Goal: Information Seeking & Learning: Learn about a topic

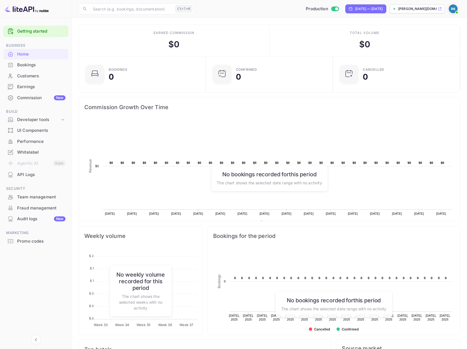
click at [37, 63] on div "Bookings" at bounding box center [41, 65] width 48 height 6
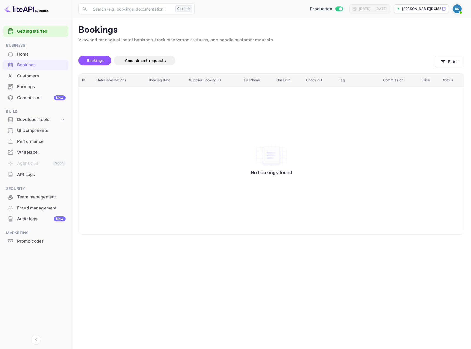
click at [34, 176] on div "API Logs" at bounding box center [41, 175] width 48 height 6
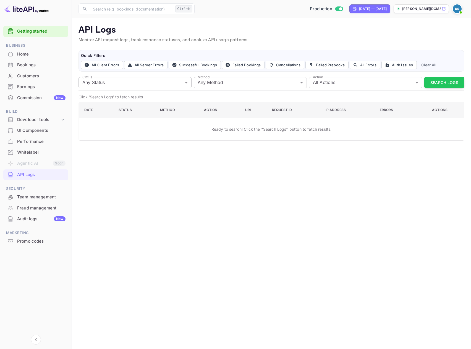
click at [186, 84] on body "Getting started Business Home Bookings Customers Earnings Commission New Build …" at bounding box center [235, 174] width 471 height 349
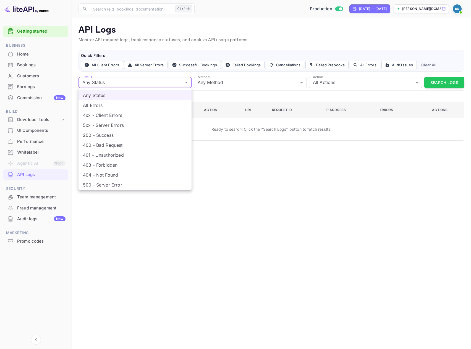
click at [186, 84] on div at bounding box center [235, 174] width 471 height 349
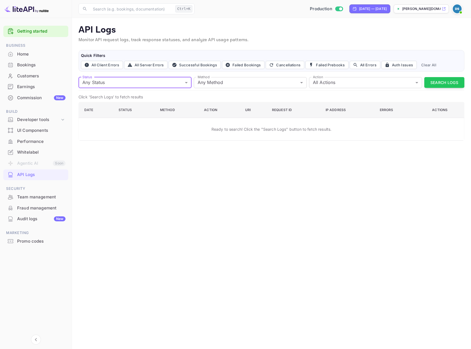
click at [451, 89] on div "Status Any Status all Status Method Any Method all Method Action All Actions al…" at bounding box center [272, 83] width 386 height 16
click at [451, 86] on button "Search Logs" at bounding box center [444, 82] width 40 height 11
click at [319, 8] on div "Production" at bounding box center [326, 9] width 37 height 6
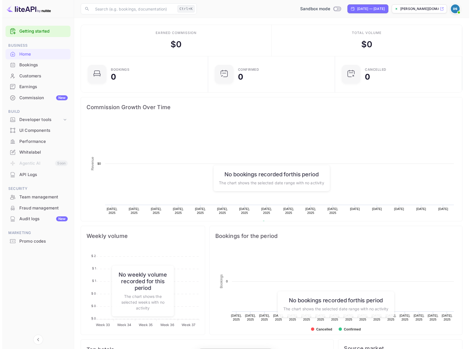
scroll to position [86, 119]
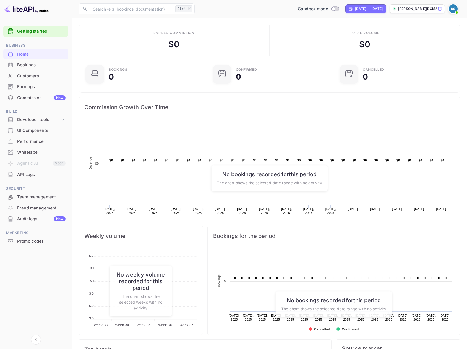
click at [28, 177] on div "API Logs" at bounding box center [41, 175] width 48 height 6
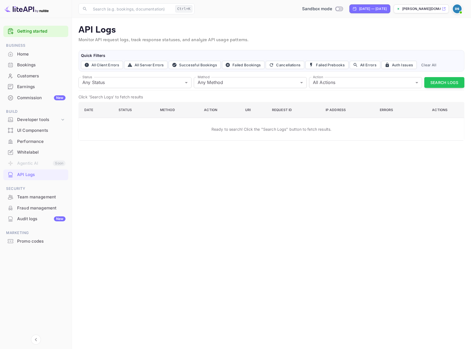
click at [432, 85] on button "Search Logs" at bounding box center [444, 82] width 40 height 11
click at [26, 221] on div "Audit logs New" at bounding box center [41, 219] width 48 height 6
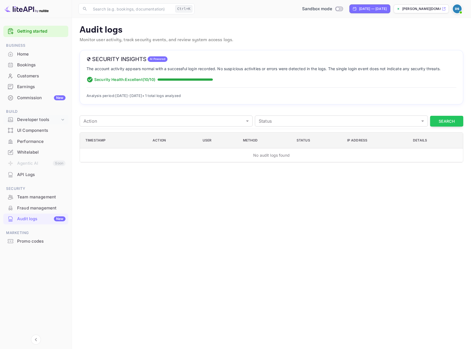
click at [35, 121] on div "Developer tools" at bounding box center [38, 120] width 43 height 6
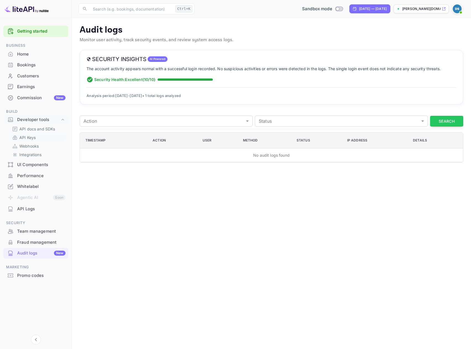
click at [32, 138] on p "API Keys" at bounding box center [27, 138] width 16 height 6
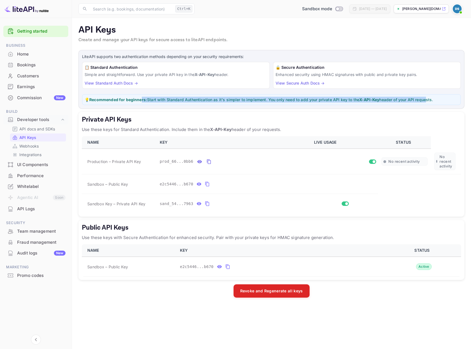
drag, startPoint x: 145, startPoint y: 102, endPoint x: 428, endPoint y: 101, distance: 283.5
click at [428, 101] on p "💡 Recommended for beginners: Start with Standard Authentication as it's simpler…" at bounding box center [272, 100] width 374 height 6
click at [128, 84] on link "View Standard Auth Docs →" at bounding box center [111, 83] width 53 height 5
click at [43, 128] on p "API docs and SDKs" at bounding box center [37, 129] width 36 height 6
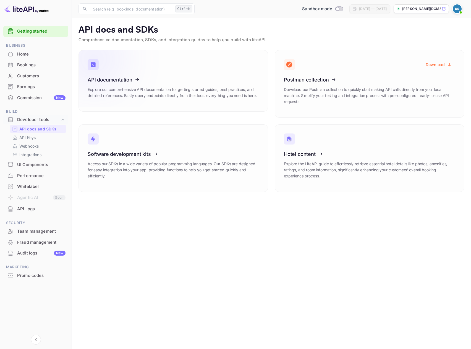
click at [128, 93] on icon at bounding box center [122, 78] width 86 height 57
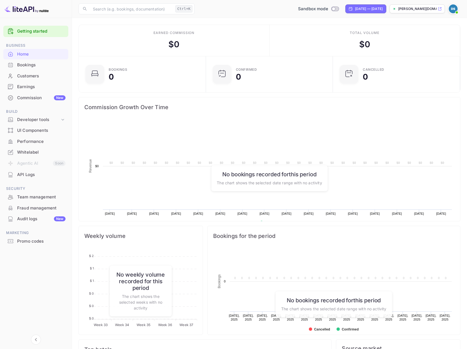
scroll to position [86, 119]
drag, startPoint x: 0, startPoint y: 0, endPoint x: 52, endPoint y: 113, distance: 124.1
click at [52, 113] on span "Build" at bounding box center [35, 112] width 65 height 6
click at [24, 173] on div "API Logs" at bounding box center [41, 175] width 48 height 6
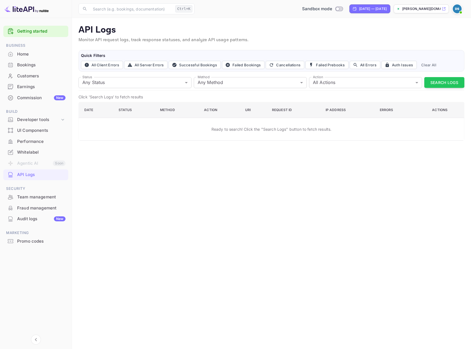
click at [35, 98] on div "Commission New" at bounding box center [41, 98] width 48 height 6
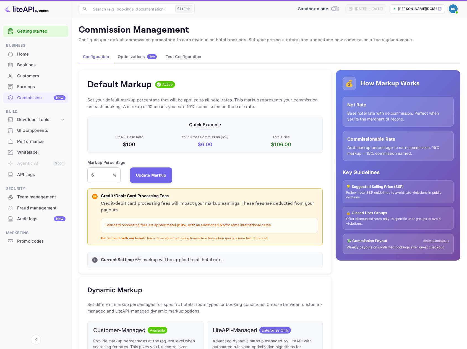
scroll to position [94, 231]
click at [34, 87] on div "Earnings" at bounding box center [41, 87] width 48 height 6
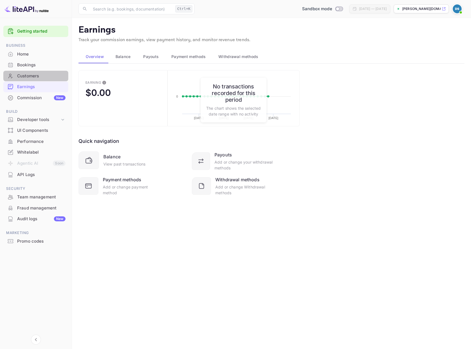
click at [33, 79] on div "Customers" at bounding box center [41, 76] width 48 height 6
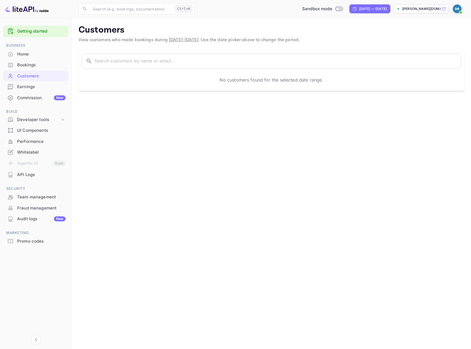
click at [32, 69] on div "Bookings" at bounding box center [35, 65] width 65 height 11
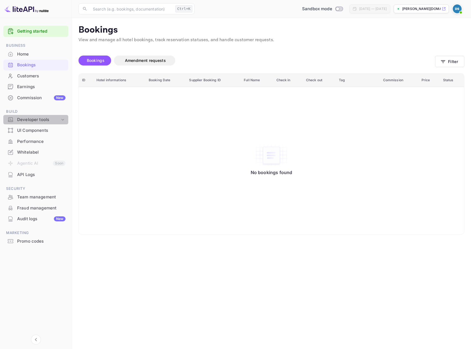
click at [43, 119] on div "Developer tools" at bounding box center [38, 120] width 43 height 6
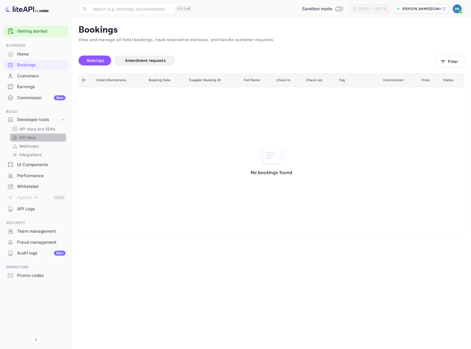
click at [28, 137] on p "API Keys" at bounding box center [27, 138] width 16 height 6
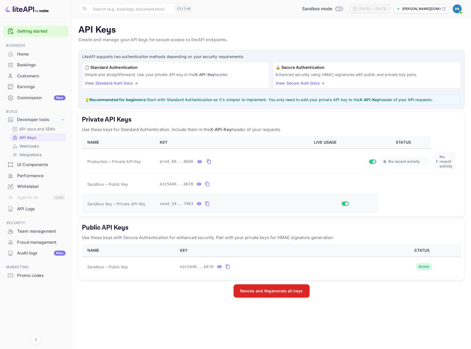
click at [205, 204] on icon "private api keys table" at bounding box center [207, 203] width 5 height 7
click at [207, 162] on icon "private api keys table" at bounding box center [209, 161] width 5 height 7
click at [106, 47] on main "API Keys Create and manage your API keys for secure access to liteAPI endpoints…" at bounding box center [271, 183] width 399 height 331
click at [207, 163] on icon "private api keys table" at bounding box center [209, 161] width 5 height 7
click at [206, 202] on icon "private api keys table" at bounding box center [207, 203] width 5 height 7
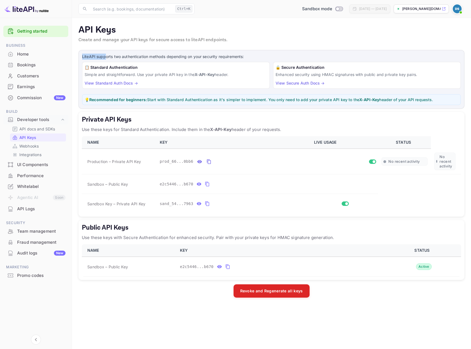
click at [30, 64] on div "Bookings" at bounding box center [41, 65] width 48 height 6
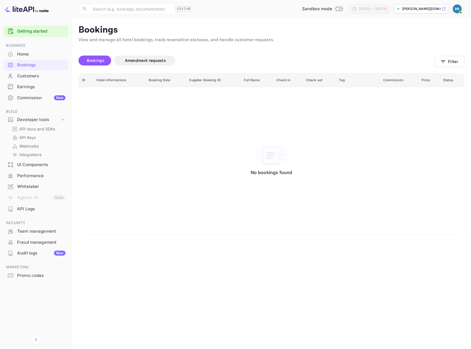
click at [40, 67] on div "Bookings" at bounding box center [41, 65] width 48 height 6
drag, startPoint x: 40, startPoint y: 67, endPoint x: 29, endPoint y: 62, distance: 11.6
click at [29, 62] on div "Bookings" at bounding box center [41, 65] width 48 height 6
click at [25, 56] on div "Home" at bounding box center [41, 54] width 48 height 6
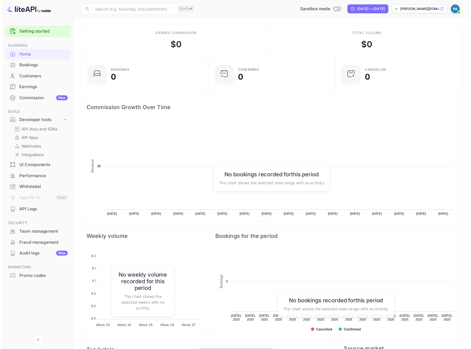
scroll to position [86, 119]
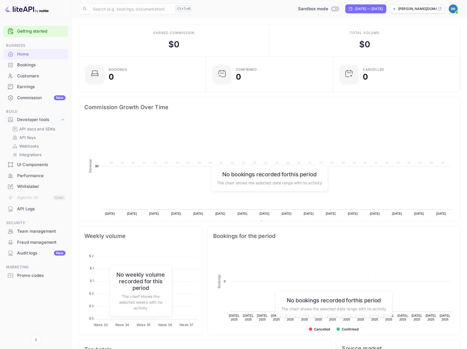
click at [25, 61] on div "Bookings" at bounding box center [35, 65] width 65 height 11
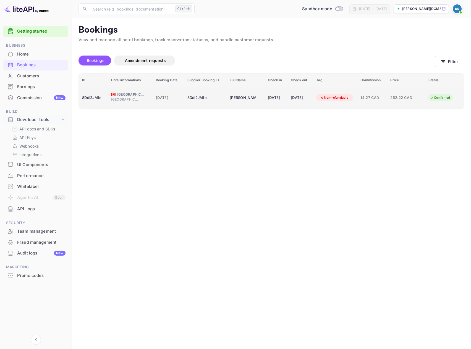
click at [184, 94] on td "8Ddi2JMfe" at bounding box center [205, 98] width 43 height 22
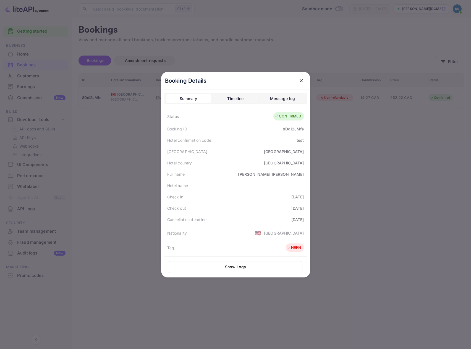
click at [221, 100] on button "Timeline" at bounding box center [236, 98] width 46 height 9
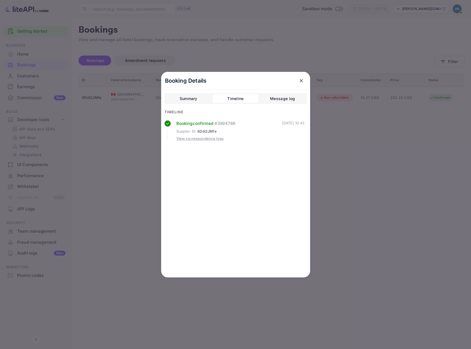
click at [276, 96] on div "Message log" at bounding box center [282, 98] width 25 height 7
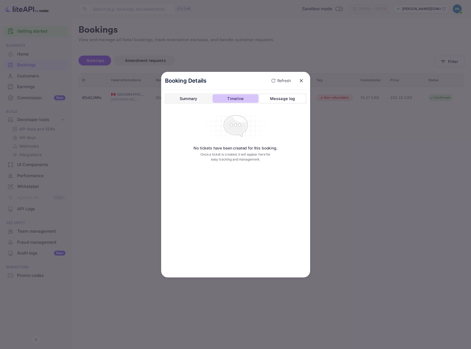
click at [249, 100] on button "Timeline" at bounding box center [236, 98] width 46 height 9
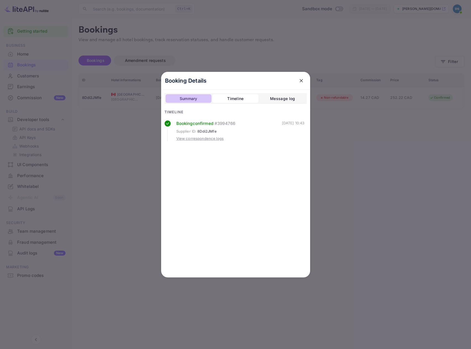
click at [209, 99] on button "Summary" at bounding box center [189, 98] width 46 height 9
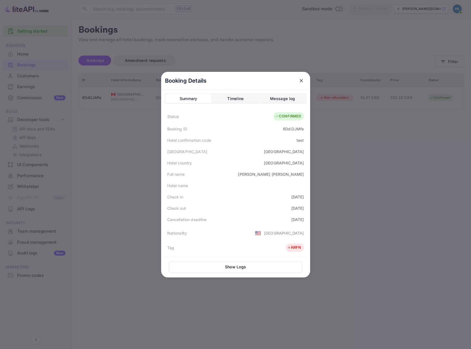
click at [299, 81] on icon "close" at bounding box center [302, 81] width 6 height 6
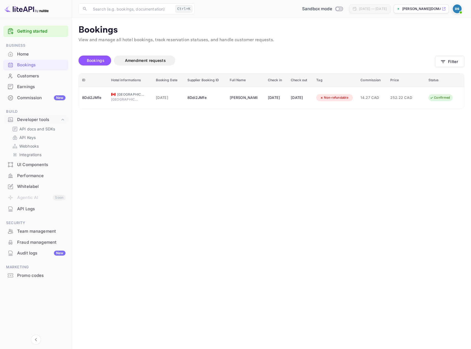
click at [28, 56] on div "Home" at bounding box center [41, 54] width 48 height 6
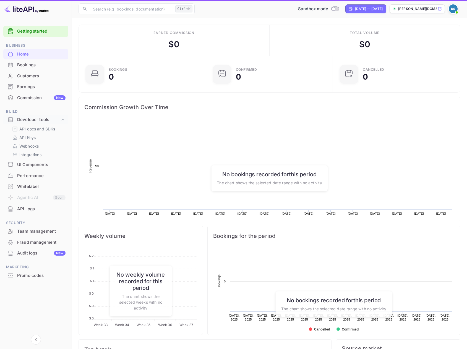
scroll to position [86, 119]
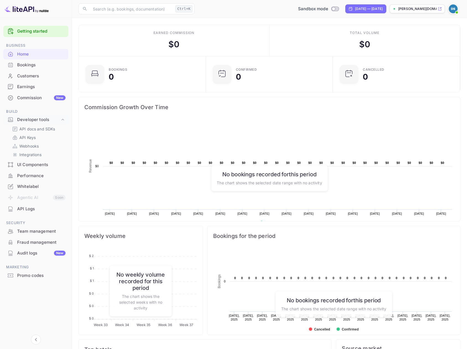
click at [33, 64] on div "Bookings" at bounding box center [41, 65] width 48 height 6
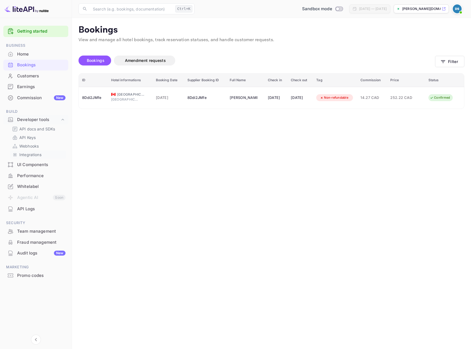
click at [29, 156] on p "Integrations" at bounding box center [30, 155] width 22 height 6
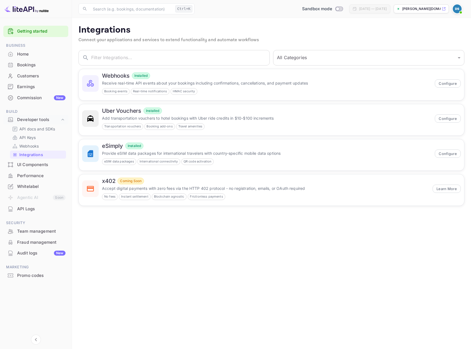
click at [33, 162] on div "UI Components" at bounding box center [41, 165] width 48 height 6
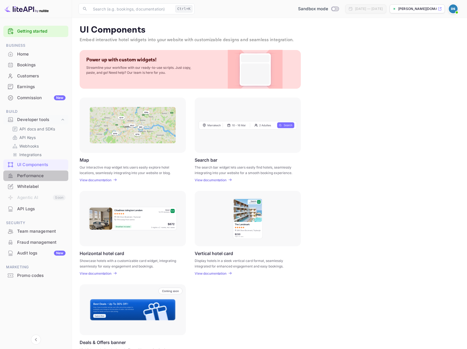
click at [34, 173] on div "Performance" at bounding box center [41, 176] width 48 height 6
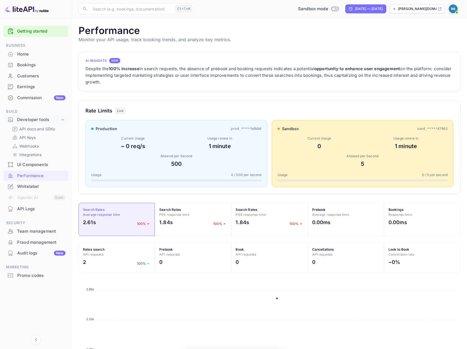
scroll to position [138, 378]
drag, startPoint x: 119, startPoint y: 71, endPoint x: 267, endPoint y: 83, distance: 148.7
click at [267, 83] on div "Despite the 100% increase in search requests, the absence of prebook and bookin…" at bounding box center [269, 76] width 368 height 20
click at [35, 184] on div "Whitelabel" at bounding box center [41, 187] width 48 height 6
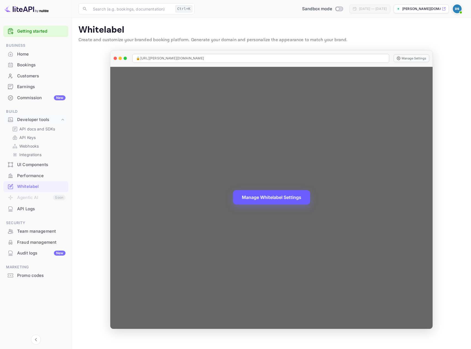
click at [274, 200] on button "Manage Whitelabel Settings" at bounding box center [271, 197] width 77 height 14
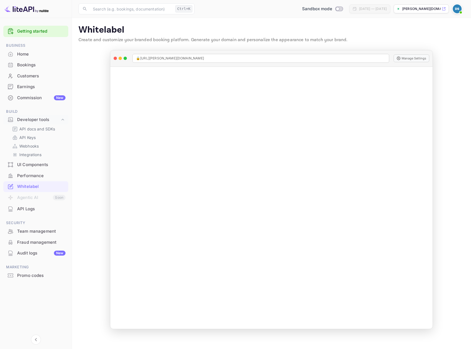
click at [29, 210] on div "API Logs" at bounding box center [41, 209] width 48 height 6
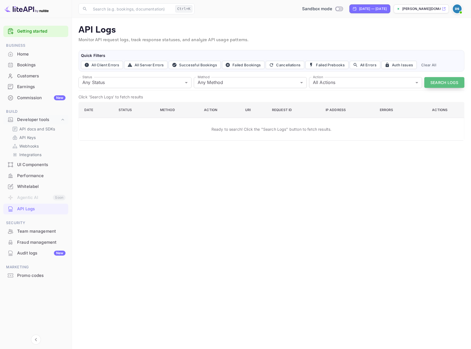
click at [440, 85] on button "Search Logs" at bounding box center [444, 82] width 40 height 11
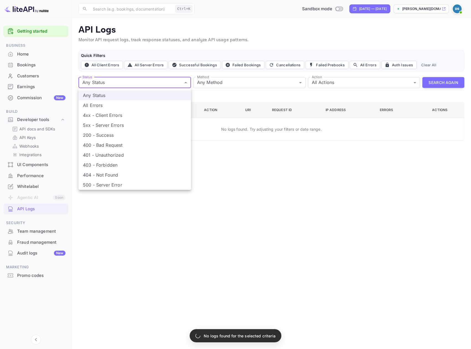
click at [158, 78] on body "Getting started Business Home Bookings Customers Earnings Commission New Build …" at bounding box center [235, 174] width 471 height 349
click at [158, 78] on div at bounding box center [235, 174] width 471 height 349
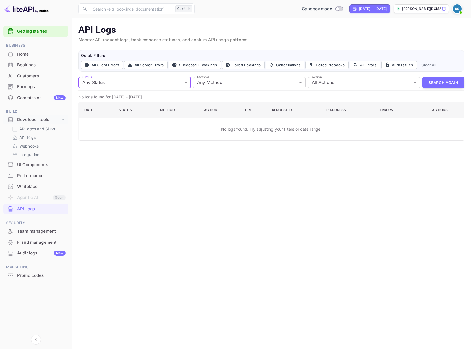
click at [35, 166] on div "UI Components" at bounding box center [41, 165] width 48 height 6
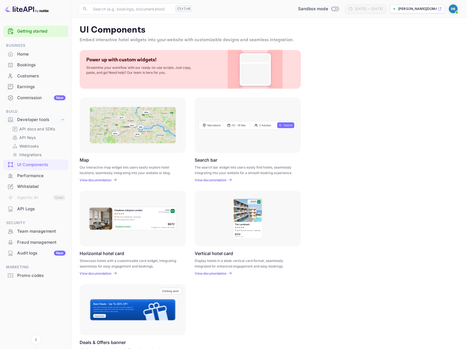
scroll to position [24, 0]
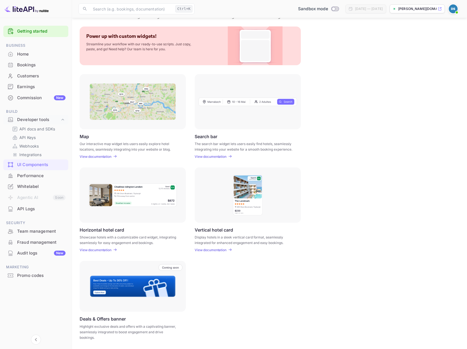
click at [41, 235] on div "Team management" at bounding box center [35, 231] width 65 height 11
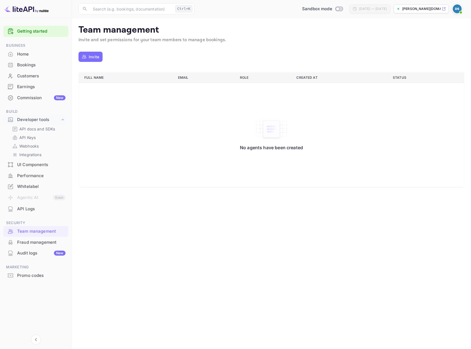
click at [43, 244] on div "Fraud management" at bounding box center [41, 242] width 48 height 6
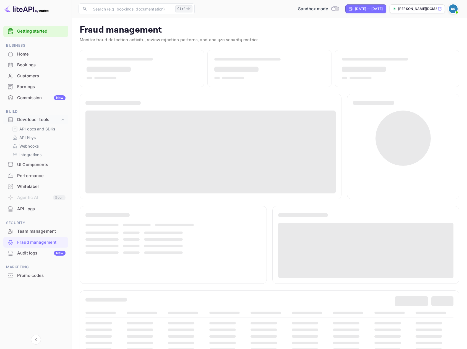
click at [25, 88] on div "Earnings" at bounding box center [41, 87] width 48 height 6
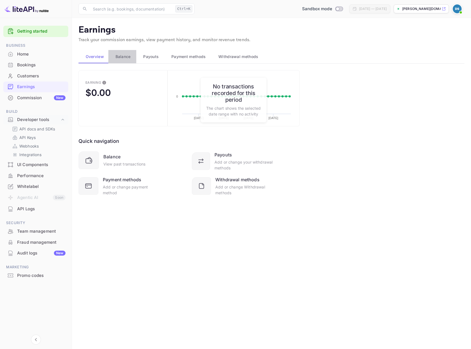
click at [131, 57] on div "Balance" at bounding box center [122, 56] width 19 height 7
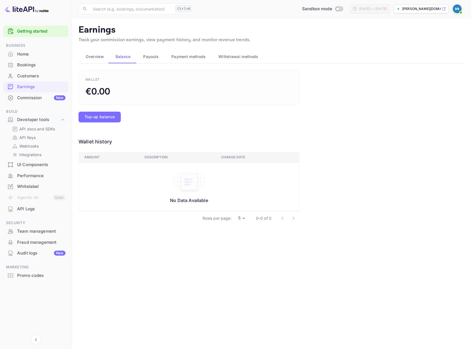
click at [161, 56] on button "Payouts" at bounding box center [150, 56] width 28 height 13
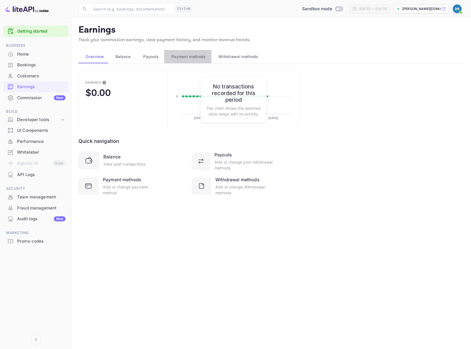
click at [179, 57] on span "Payment methods" at bounding box center [188, 56] width 35 height 7
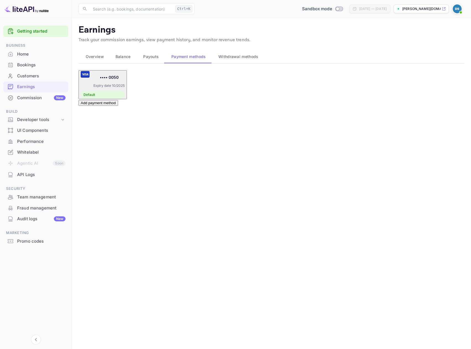
click at [125, 78] on div "•••• 0050 Expiry date 10/2025 Default" at bounding box center [103, 84] width 44 height 27
click at [125, 81] on div "•••• 0050 Expiry date 10/2025 Default" at bounding box center [103, 84] width 44 height 27
drag, startPoint x: 183, startPoint y: 53, endPoint x: 216, endPoint y: 51, distance: 32.9
click at [216, 51] on div "Overview Balance Payouts Payment methods Withdrawal methods" at bounding box center [272, 56] width 386 height 13
click at [226, 56] on span "Withdrawal methods" at bounding box center [238, 56] width 40 height 7
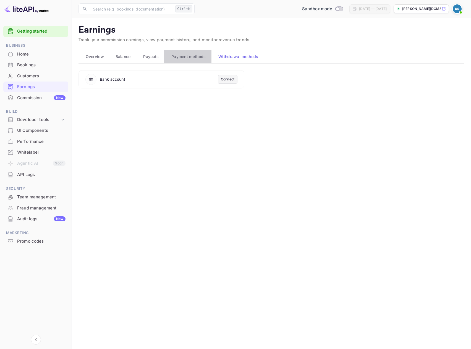
click at [190, 58] on span "Payment methods" at bounding box center [188, 56] width 35 height 7
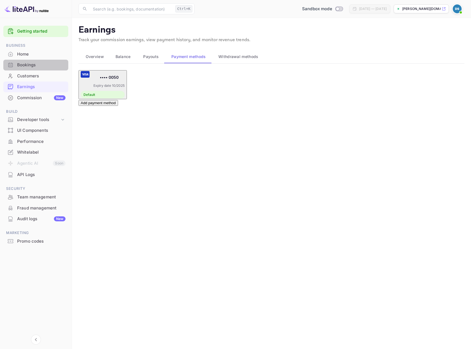
click at [37, 61] on div "Bookings" at bounding box center [35, 65] width 65 height 11
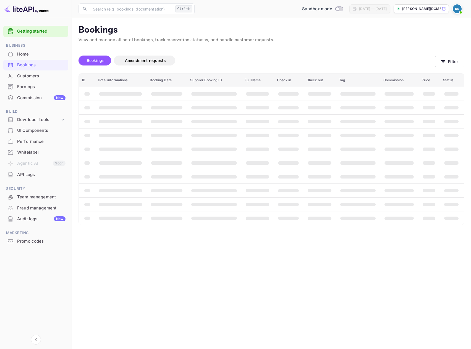
click at [33, 56] on div "Home" at bounding box center [41, 54] width 48 height 6
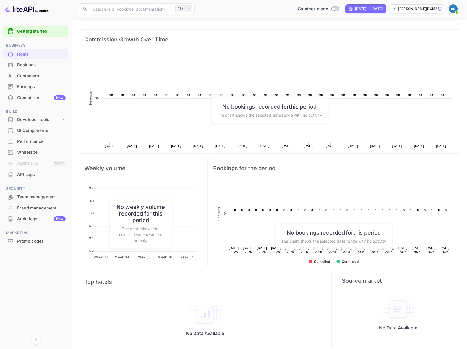
scroll to position [73, 0]
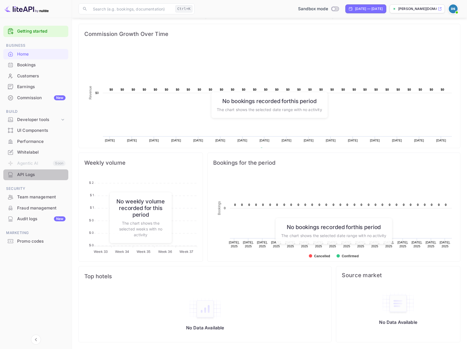
click at [29, 172] on div "API Logs" at bounding box center [41, 175] width 48 height 6
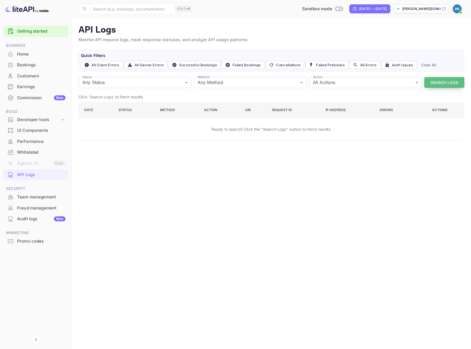
click at [436, 81] on button "Search Logs" at bounding box center [444, 82] width 40 height 11
click at [28, 52] on div "Home" at bounding box center [41, 54] width 48 height 6
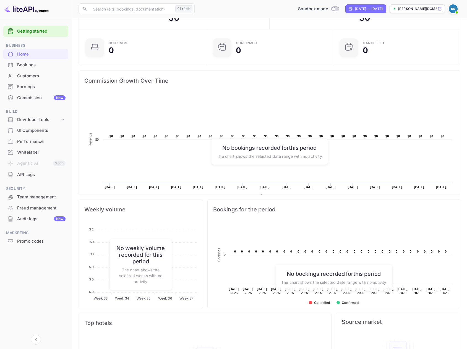
scroll to position [73, 0]
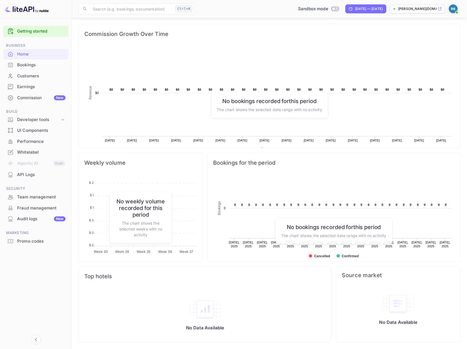
click at [24, 240] on div "Promo codes" at bounding box center [41, 241] width 48 height 6
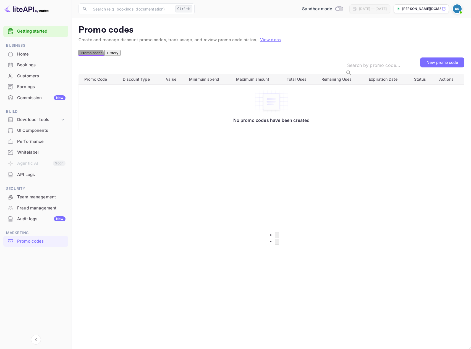
click at [121, 56] on button "History" at bounding box center [113, 53] width 16 height 6
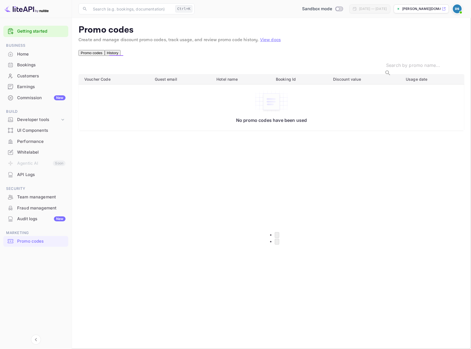
click at [110, 56] on button "History" at bounding box center [113, 53] width 16 height 6
click at [27, 121] on div "Developer tools" at bounding box center [38, 120] width 43 height 6
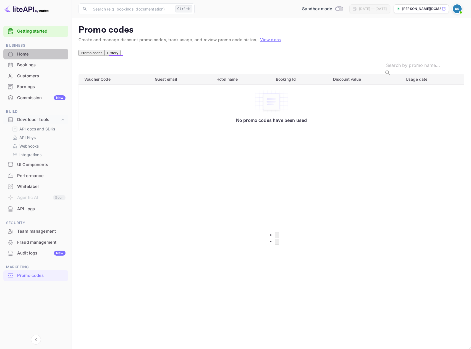
click at [45, 55] on div "Home" at bounding box center [41, 54] width 48 height 6
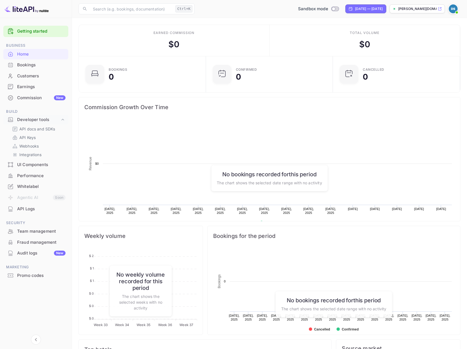
scroll to position [86, 119]
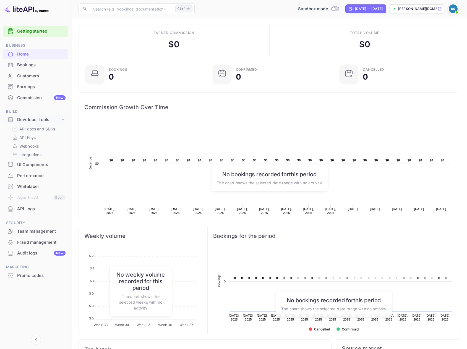
click at [37, 99] on div "Commission New" at bounding box center [41, 98] width 48 height 6
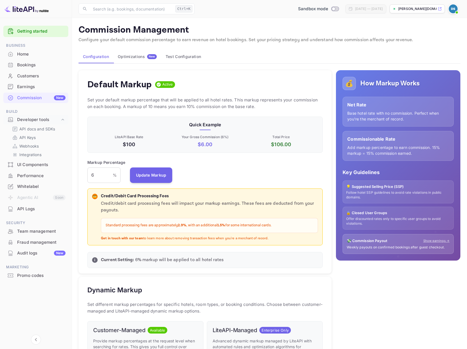
scroll to position [94, 231]
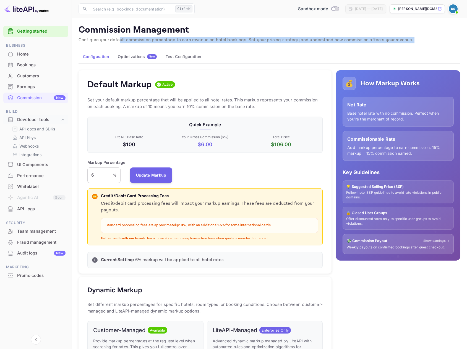
drag, startPoint x: 119, startPoint y: 41, endPoint x: 336, endPoint y: 47, distance: 216.9
click at [336, 47] on div "Commission Management Configure your default commission percentage to earn reve…" at bounding box center [270, 291] width 382 height 533
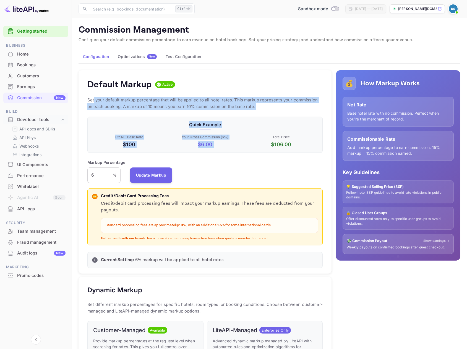
drag, startPoint x: 94, startPoint y: 102, endPoint x: 261, endPoint y: 133, distance: 170.1
click at [261, 133] on div "Default Markup Active Set your default markup percentage that will be applied t…" at bounding box center [205, 172] width 253 height 204
click at [262, 137] on p "Total Price" at bounding box center [281, 137] width 74 height 5
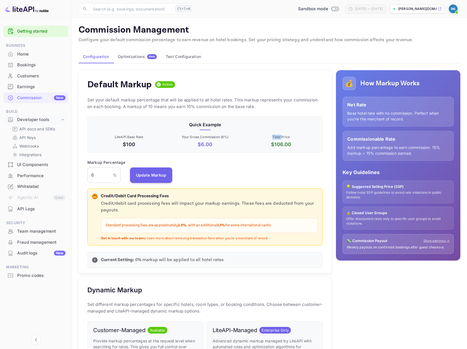
click at [262, 137] on p "Total Price" at bounding box center [281, 137] width 74 height 5
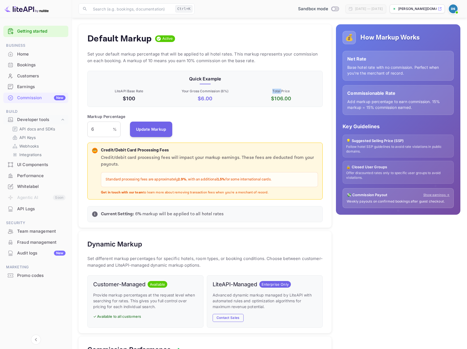
scroll to position [55, 0]
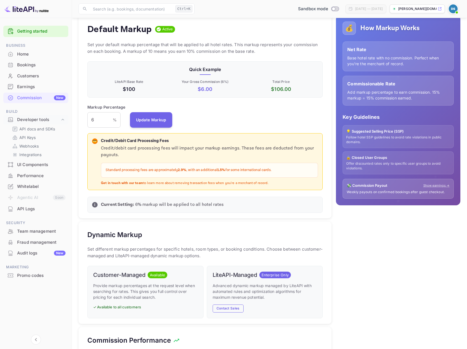
drag, startPoint x: 243, startPoint y: 133, endPoint x: 228, endPoint y: 126, distance: 17.1
click at [228, 126] on div "Markup Percentage 6 % ​ Update Markup" at bounding box center [204, 116] width 235 height 24
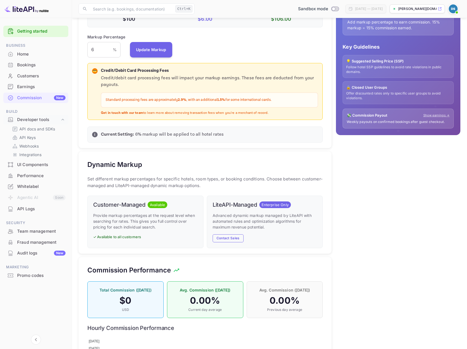
scroll to position [138, 0]
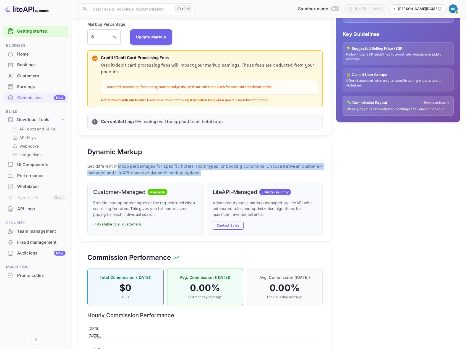
drag, startPoint x: 130, startPoint y: 168, endPoint x: 213, endPoint y: 176, distance: 83.1
click at [213, 176] on p "Set different markup percentages for specific hotels, room types, or booking co…" at bounding box center [204, 169] width 235 height 13
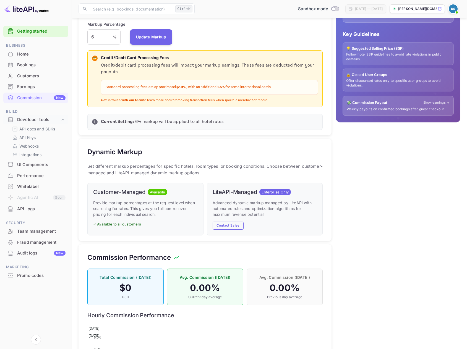
click at [213, 176] on p "Set different markup percentages for specific hotels, room types, or booking co…" at bounding box center [204, 169] width 235 height 13
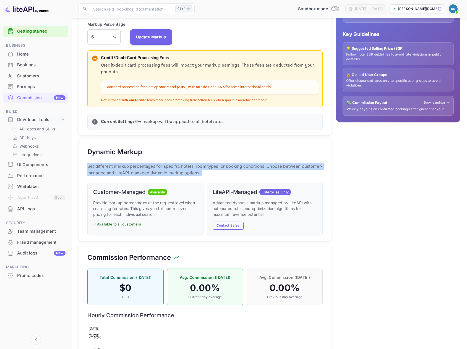
click at [213, 176] on p "Set different markup percentages for specific hotels, room types, or booking co…" at bounding box center [204, 169] width 235 height 13
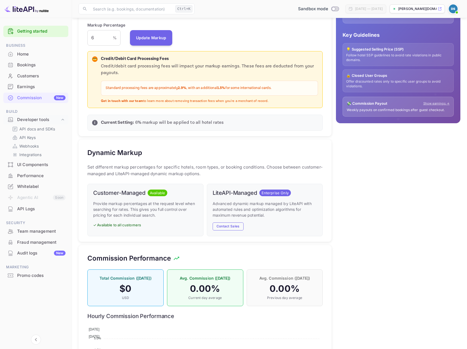
scroll to position [132, 0]
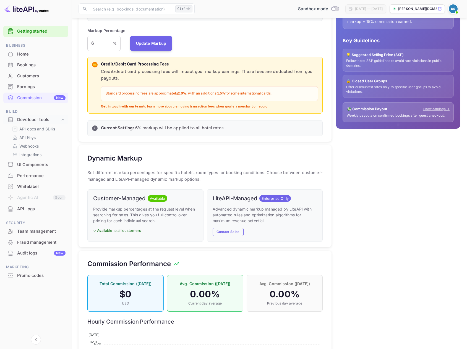
drag, startPoint x: 199, startPoint y: 168, endPoint x: 196, endPoint y: 162, distance: 6.5
click at [196, 162] on div "Dynamic Markup" at bounding box center [204, 158] width 235 height 9
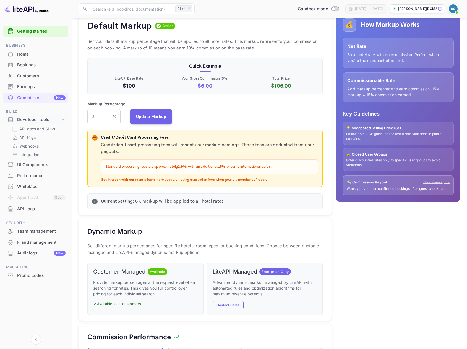
scroll to position [49, 0]
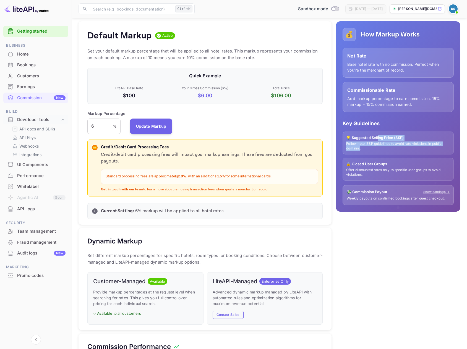
drag, startPoint x: 374, startPoint y: 141, endPoint x: 360, endPoint y: 147, distance: 15.1
click at [360, 147] on div "💡 Suggested Selling Price (SSP) Follow hotel SSP guidelines to avoid rate viola…" at bounding box center [398, 143] width 111 height 23
click at [360, 147] on p "Follow hotel SSP guidelines to avoid rate violations in public domains." at bounding box center [398, 146] width 104 height 9
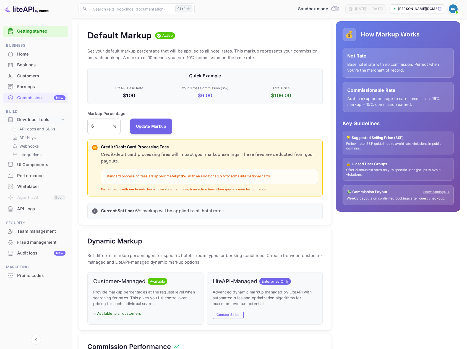
click at [350, 170] on p "Offer discounted rates only to specific user groups to avoid violations." at bounding box center [398, 172] width 104 height 9
drag, startPoint x: 336, startPoint y: 164, endPoint x: 381, endPoint y: 178, distance: 47.3
click at [381, 178] on div "💰 How Markup Works Net Rate Base hotel rate with no commission. Perfect when yo…" at bounding box center [398, 116] width 124 height 191
click at [381, 178] on div "🔒 Closed User Groups Offer discounted rates only to specific user groups to avo…" at bounding box center [398, 169] width 111 height 23
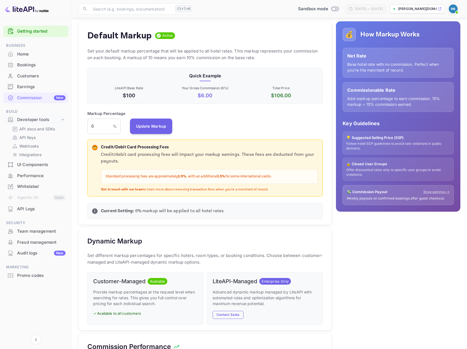
click at [381, 175] on p "Offer discounted rates only to specific user groups to avoid violations." at bounding box center [398, 172] width 104 height 9
click at [379, 173] on p "Offer discounted rates only to specific user groups to avoid violations." at bounding box center [398, 172] width 104 height 9
drag, startPoint x: 390, startPoint y: 172, endPoint x: 387, endPoint y: 148, distance: 24.6
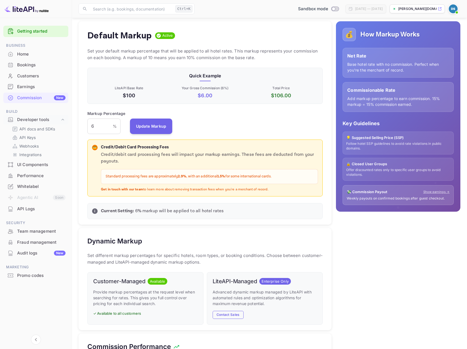
click at [387, 148] on p "Follow hotel SSP guidelines to avoid rate violations in public domains." at bounding box center [398, 146] width 104 height 9
click at [36, 173] on div "Performance" at bounding box center [41, 176] width 48 height 6
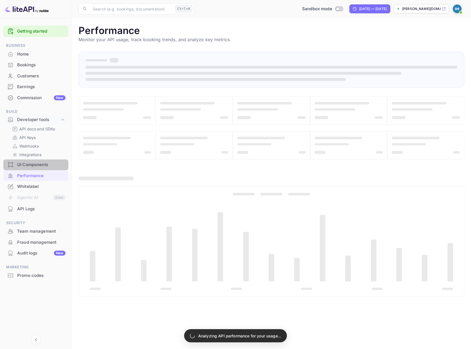
click at [35, 165] on div "UI Components" at bounding box center [41, 165] width 48 height 6
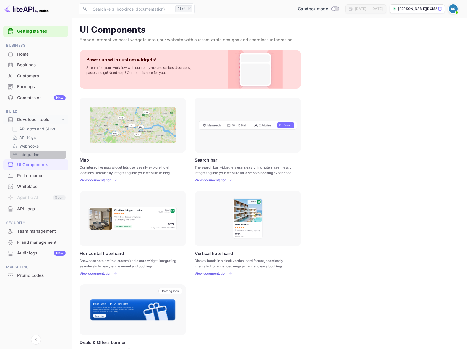
click at [35, 152] on div "Integrations" at bounding box center [38, 155] width 56 height 8
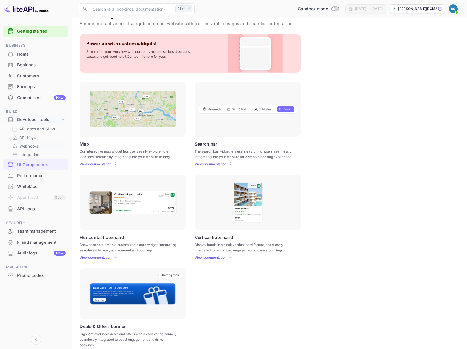
scroll to position [24, 0]
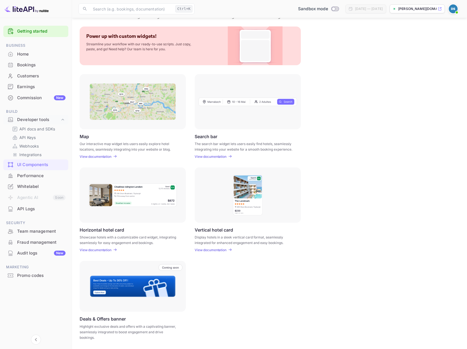
click at [38, 174] on div "Performance" at bounding box center [41, 176] width 48 height 6
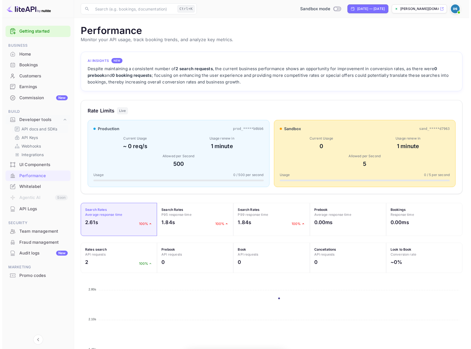
scroll to position [138, 378]
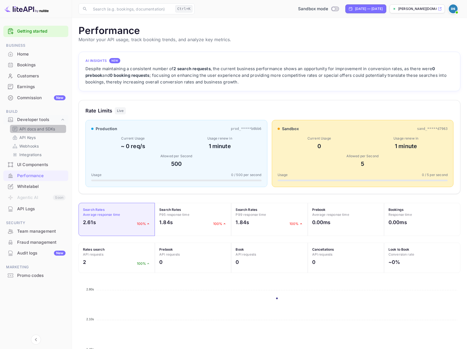
click at [32, 128] on p "API docs and SDKs" at bounding box center [37, 129] width 36 height 6
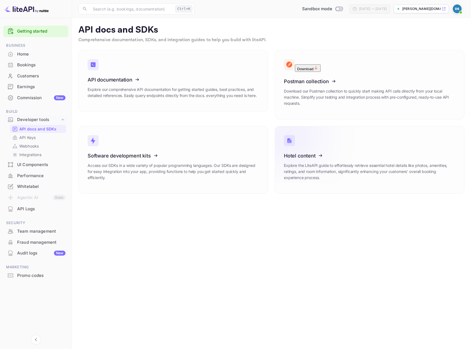
click at [363, 158] on div "Hotel content Explore the LiteAPI guide to effortlessly retrieve essential hote…" at bounding box center [369, 169] width 171 height 32
